Goal: Information Seeking & Learning: Learn about a topic

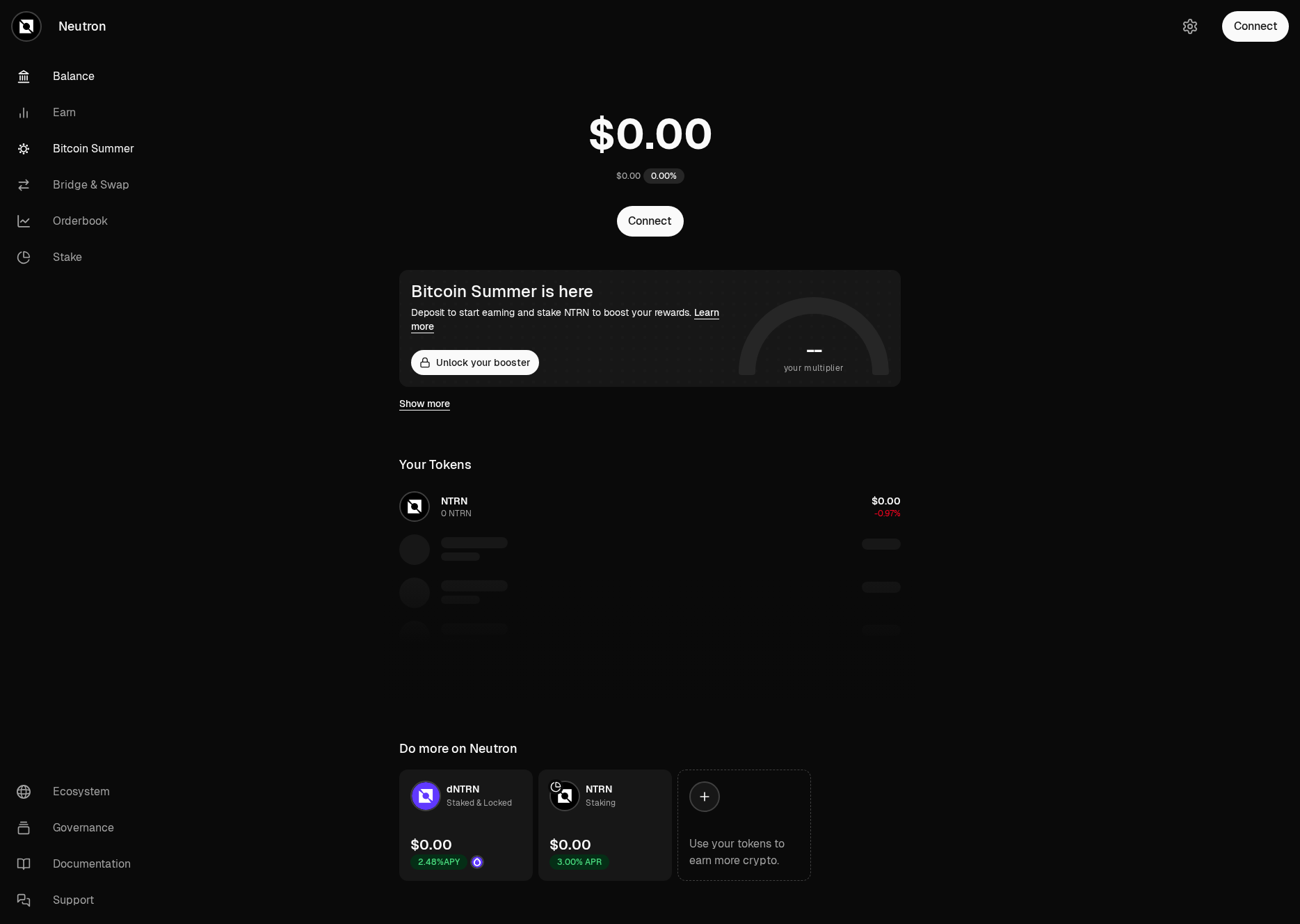
click at [71, 145] on link "Bitcoin Summer" at bounding box center [78, 149] width 145 height 37
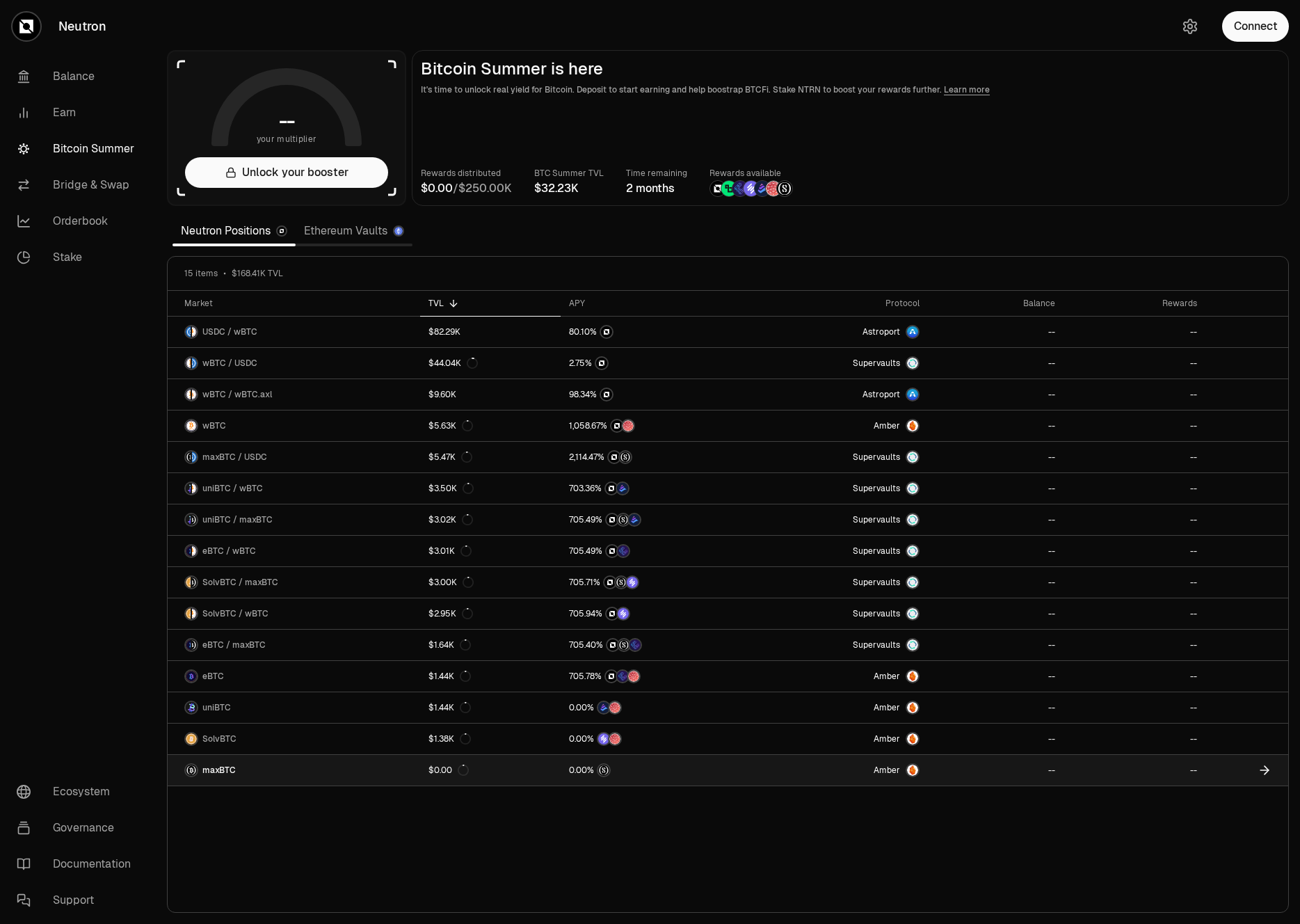
click at [269, 764] on link "maxBTC" at bounding box center [294, 770] width 253 height 31
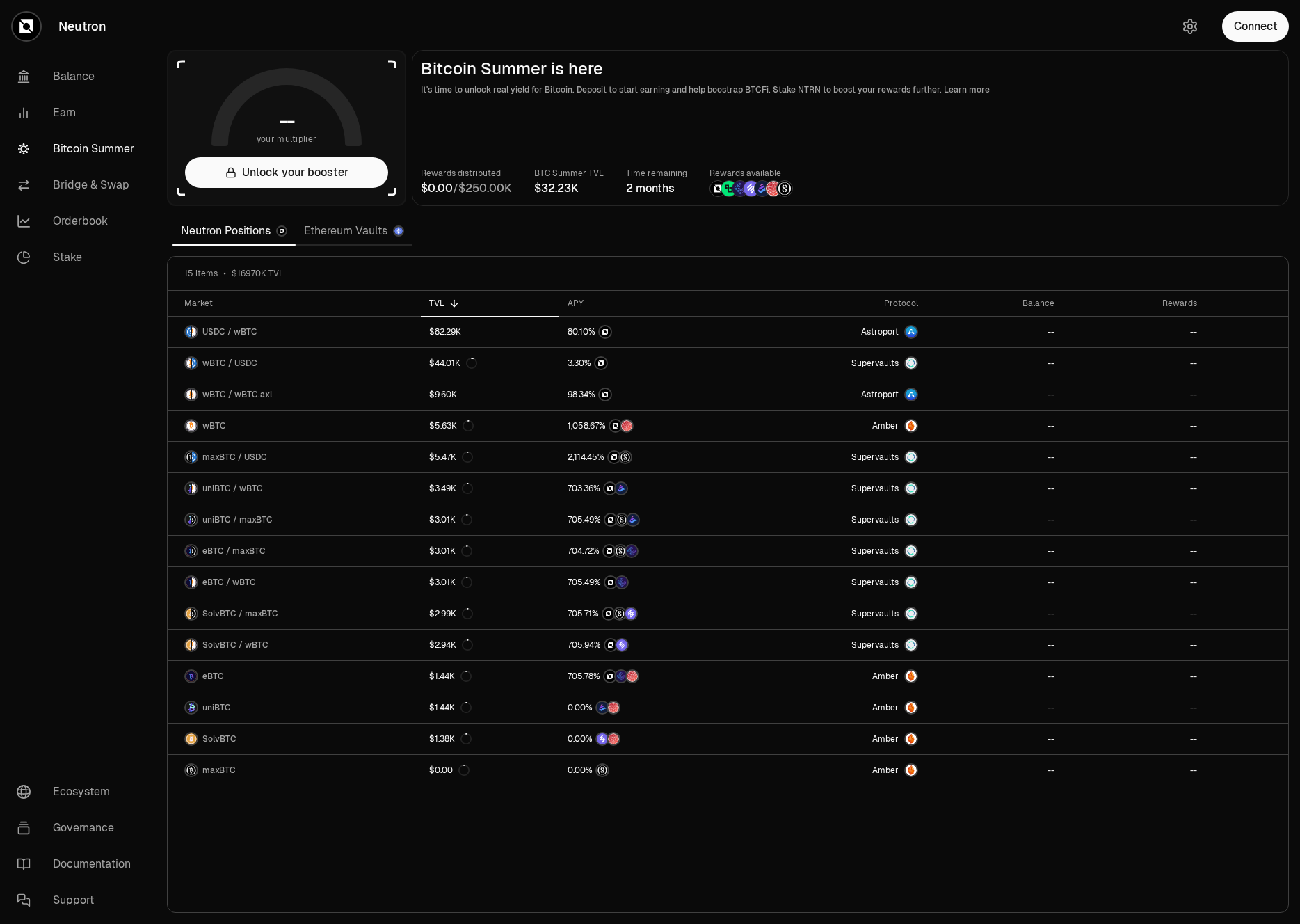
click at [328, 231] on link "Ethereum Vaults" at bounding box center [354, 231] width 117 height 28
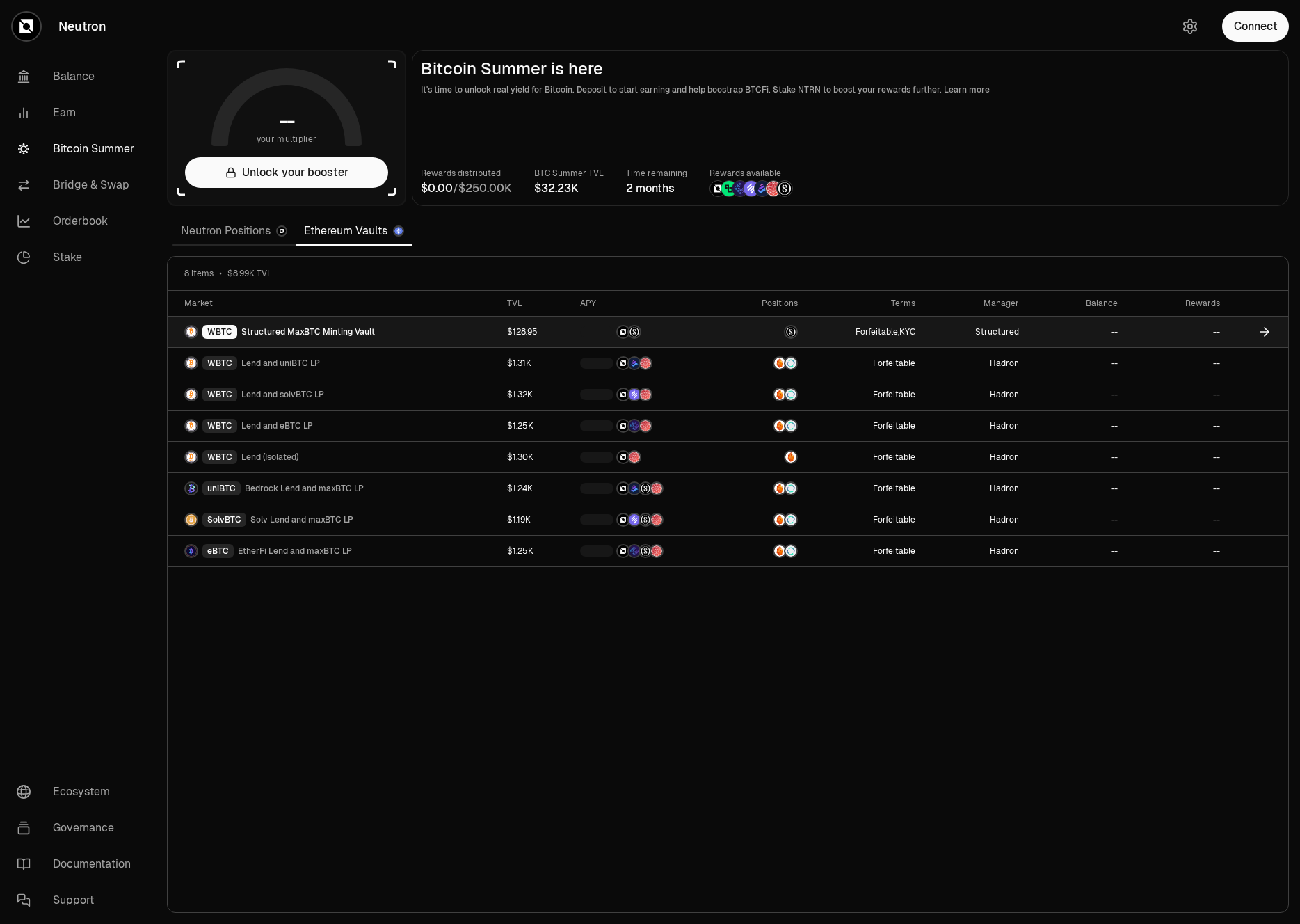
click at [280, 334] on span "Structured MaxBTC Minting Vault" at bounding box center [308, 332] width 134 height 11
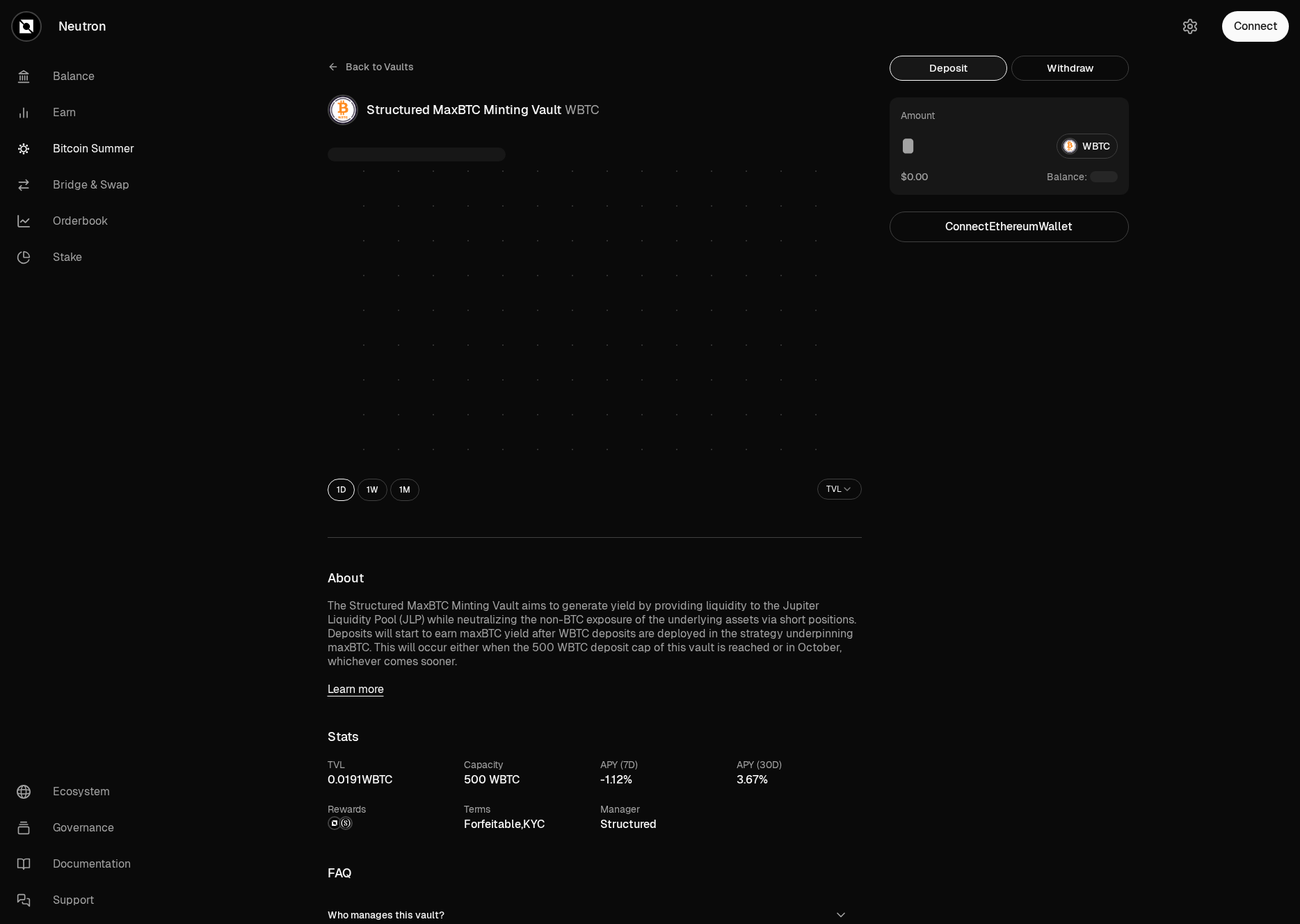
click at [655, 9] on div "Back to Vaults Structured MaxBTC Minting Vault WBTC 1D 1W 1M TVL About The Stru…" at bounding box center [727, 675] width 1144 height 1349
